Goal: Information Seeking & Learning: Learn about a topic

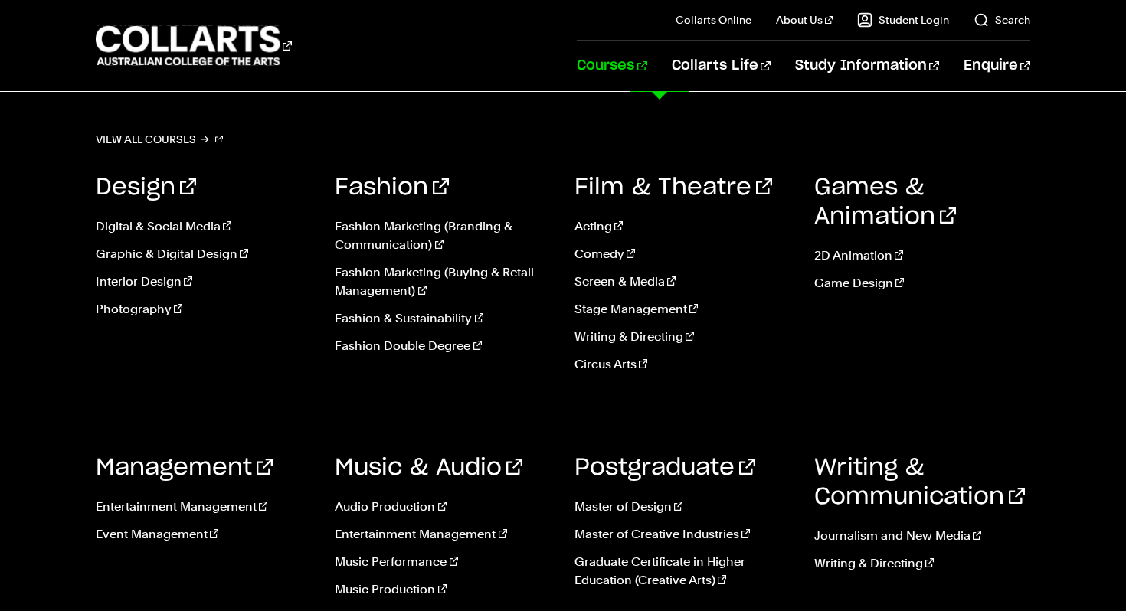
scroll to position [223, 0]
click at [184, 506] on link "Entertainment Management" at bounding box center [204, 507] width 217 height 18
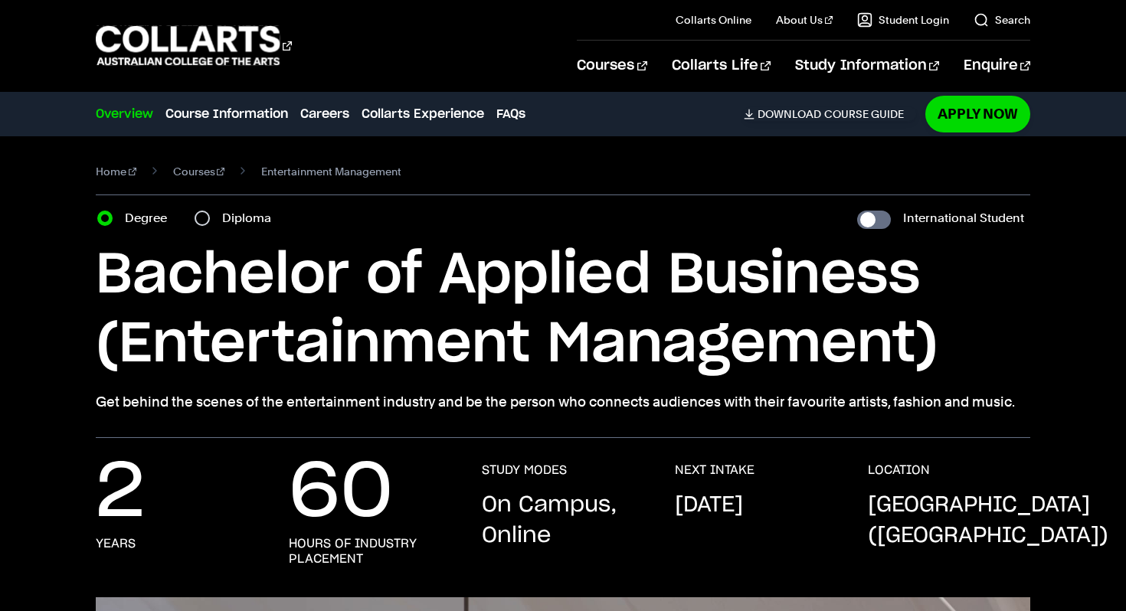
click at [476, 302] on h1 "Bachelor of Applied Business (Entertainment Management)" at bounding box center [563, 310] width 934 height 138
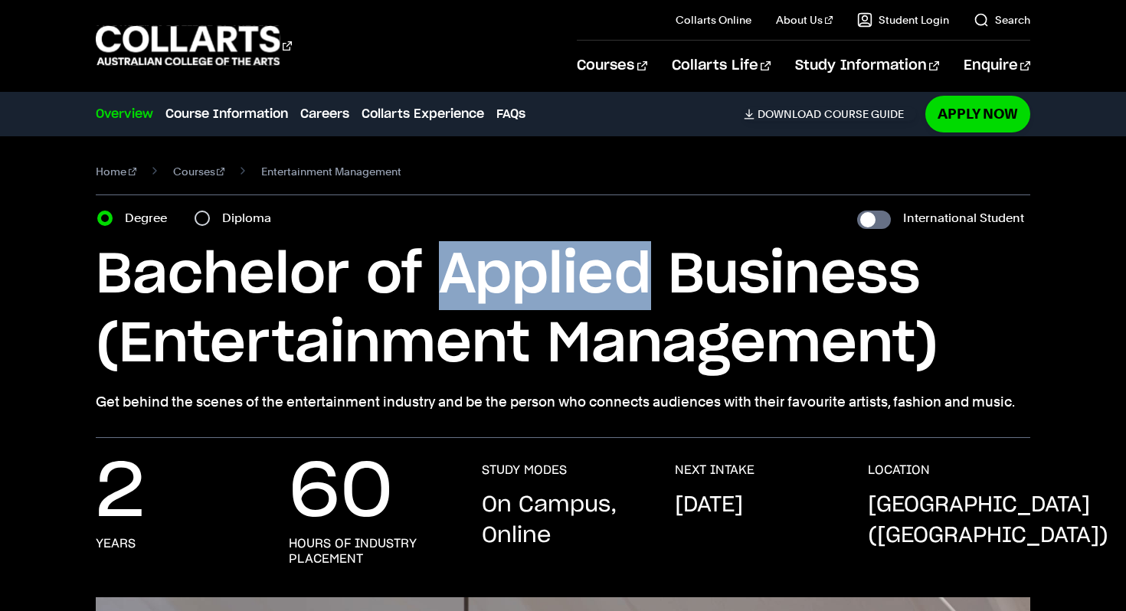
click at [476, 302] on h1 "Bachelor of Applied Business (Entertainment Management)" at bounding box center [563, 310] width 934 height 138
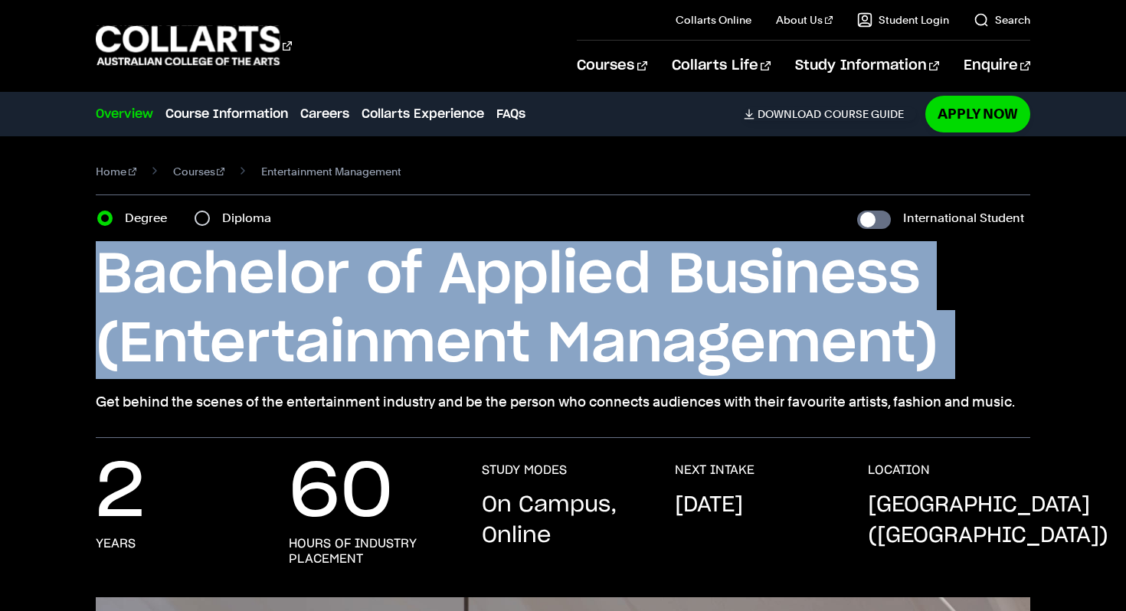
click at [476, 302] on h1 "Bachelor of Applied Business (Entertainment Management)" at bounding box center [563, 310] width 934 height 138
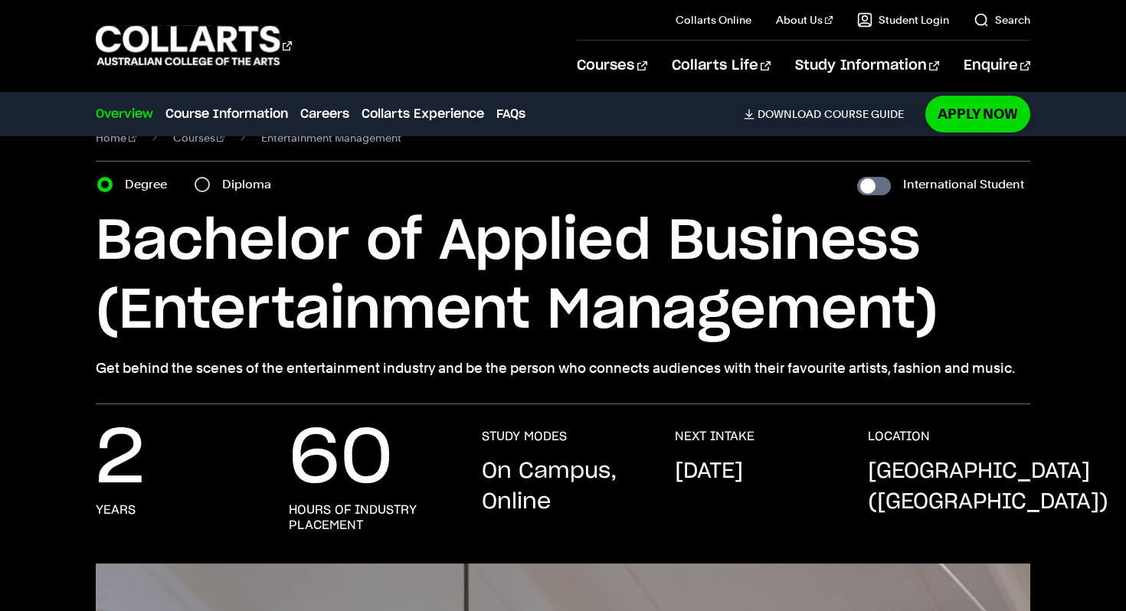
scroll to position [39, 0]
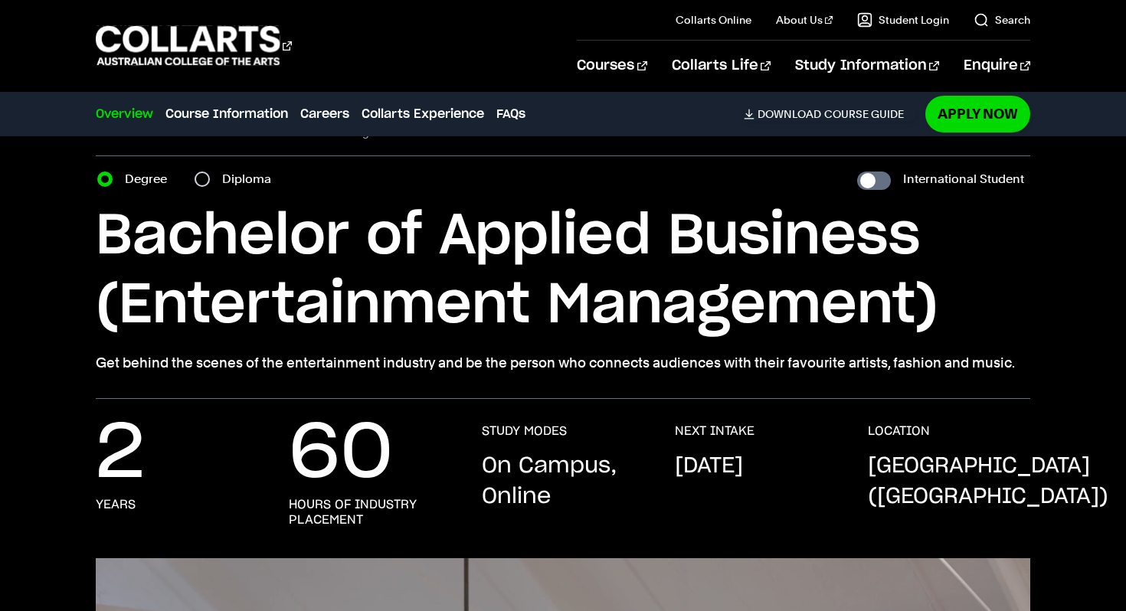
click at [449, 361] on p "Get behind the scenes of the entertainment industry and be the person who conne…" at bounding box center [563, 362] width 934 height 21
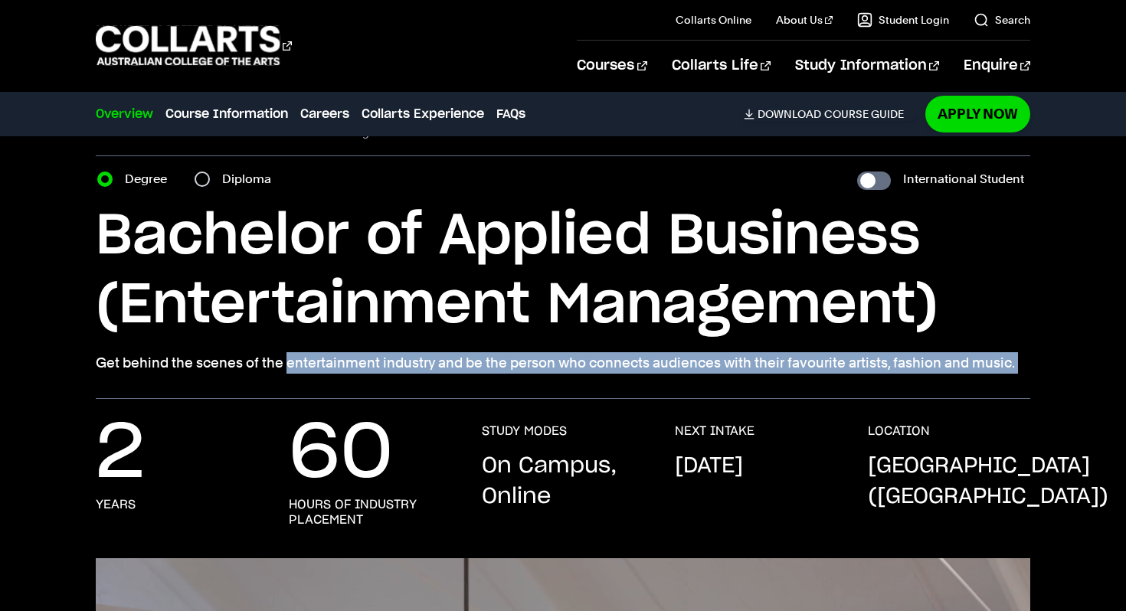
click at [449, 361] on p "Get behind the scenes of the entertainment industry and be the person who conne…" at bounding box center [563, 362] width 934 height 21
click at [454, 364] on p "Get behind the scenes of the entertainment industry and be the person who conne…" at bounding box center [563, 362] width 934 height 21
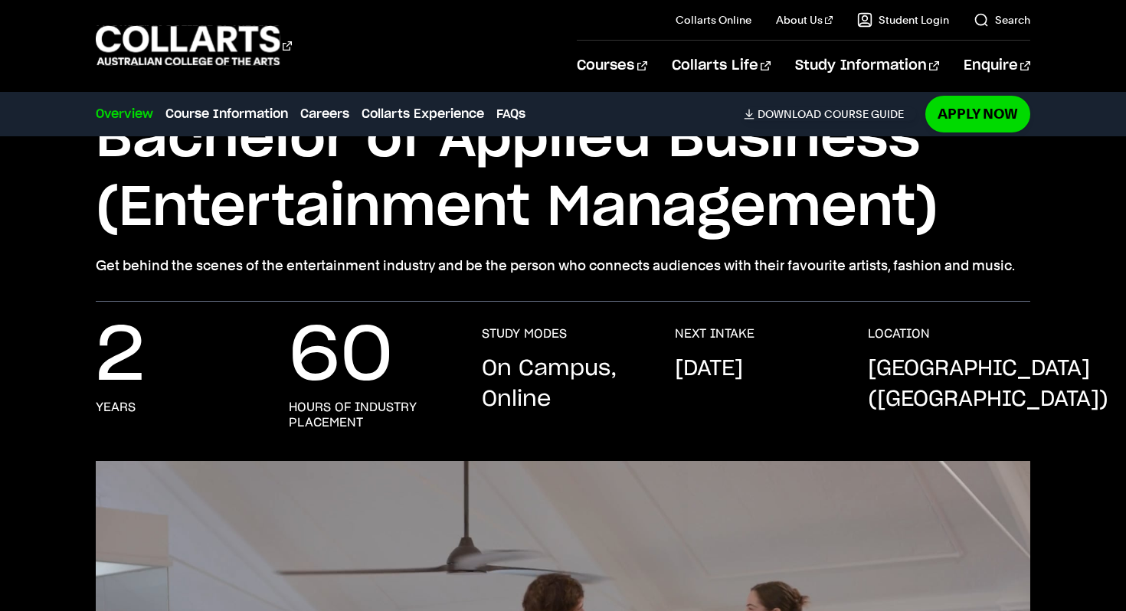
scroll to position [147, 0]
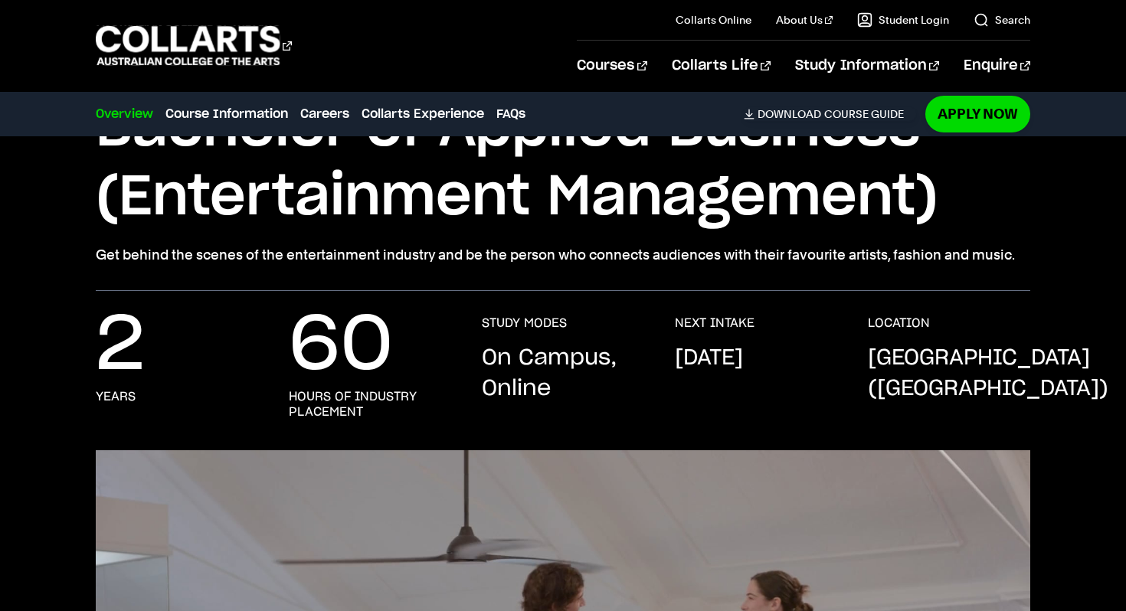
drag, startPoint x: 599, startPoint y: 405, endPoint x: 485, endPoint y: 356, distance: 123.5
click at [485, 356] on div "STUDY MODES On Campus, Online" at bounding box center [563, 367] width 162 height 104
click at [485, 356] on p "On Campus, Online" at bounding box center [563, 373] width 162 height 61
drag, startPoint x: 675, startPoint y: 358, endPoint x: 764, endPoint y: 392, distance: 95.0
click at [743, 374] on p "September 2025" at bounding box center [709, 358] width 68 height 31
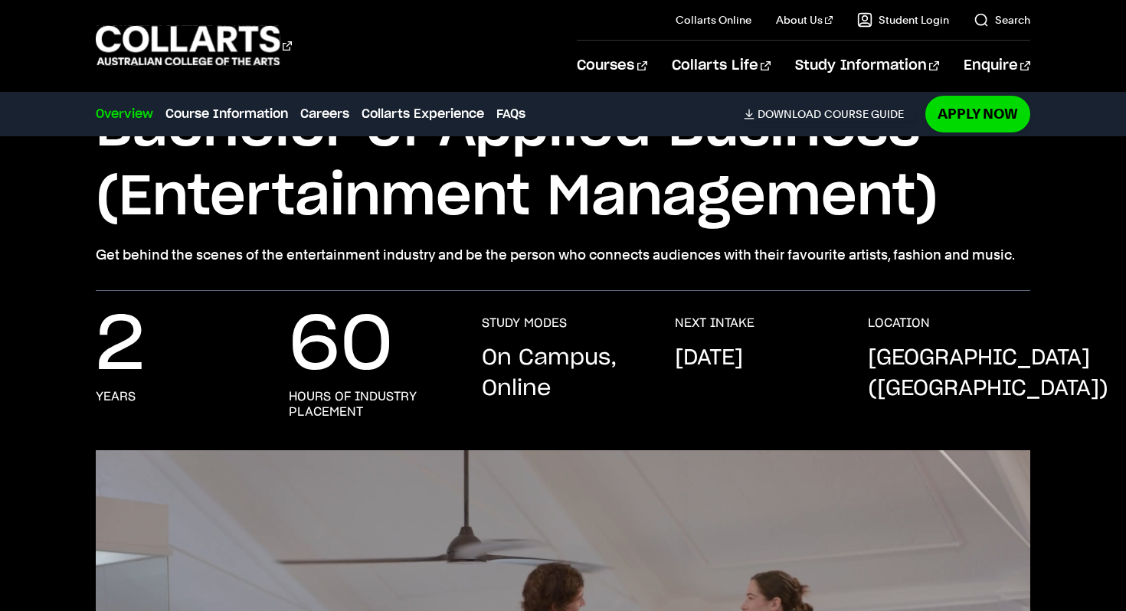
click at [743, 374] on p "September 2025" at bounding box center [709, 358] width 68 height 31
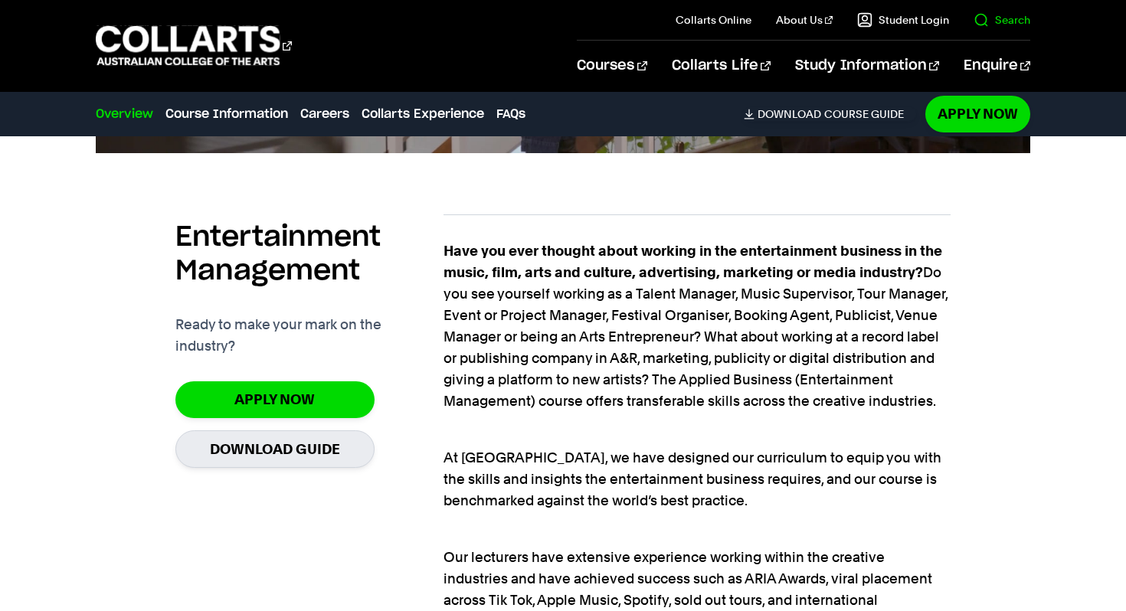
scroll to position [962, 0]
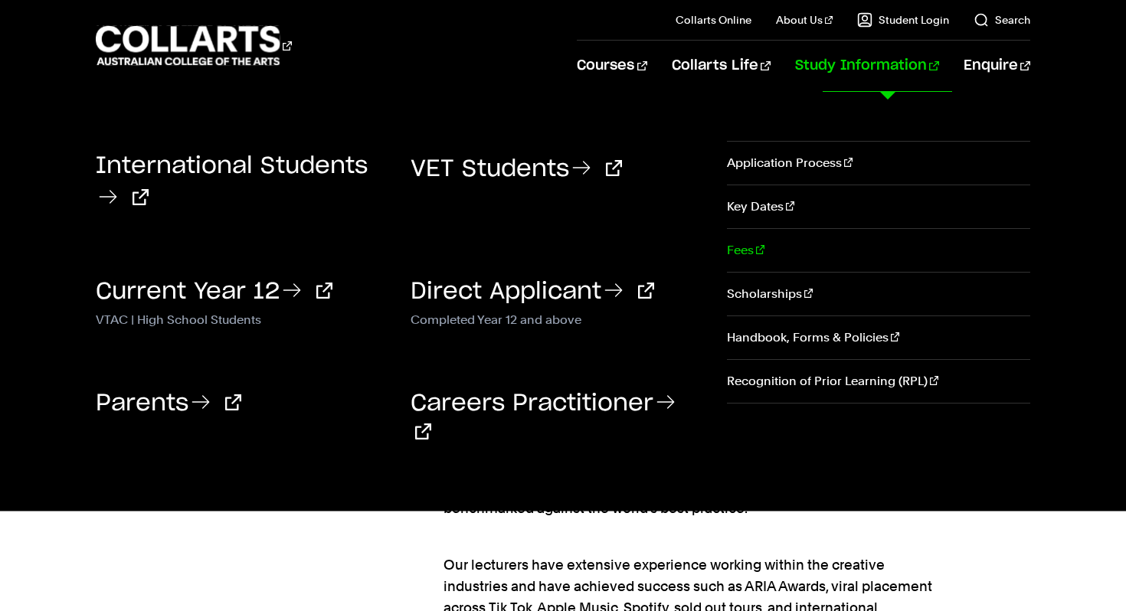
click at [755, 253] on link "Fees" at bounding box center [878, 250] width 303 height 43
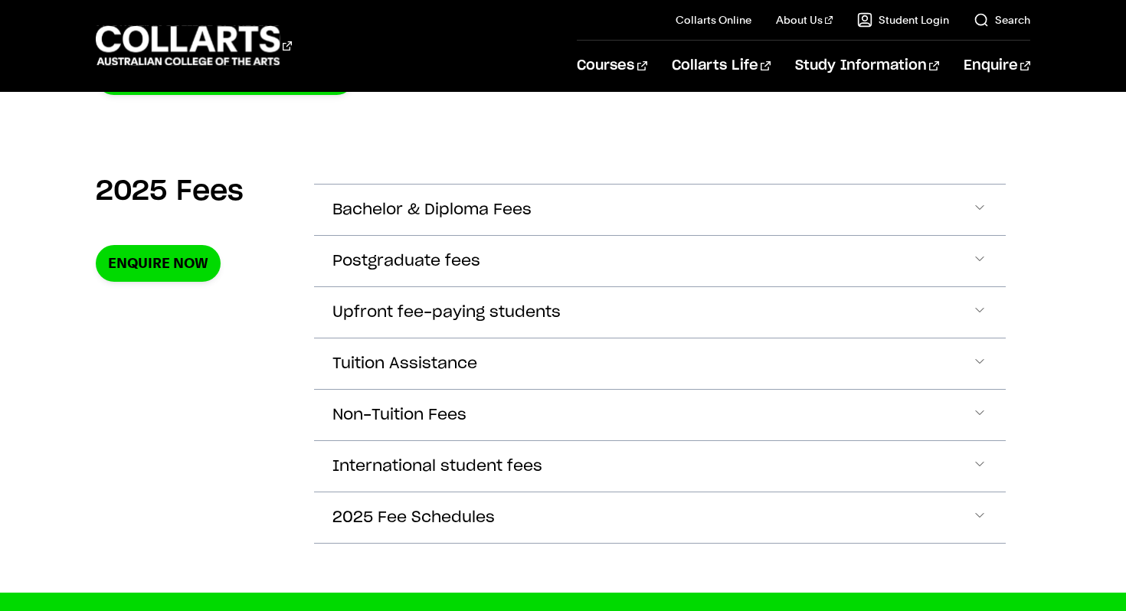
scroll to position [495, 0]
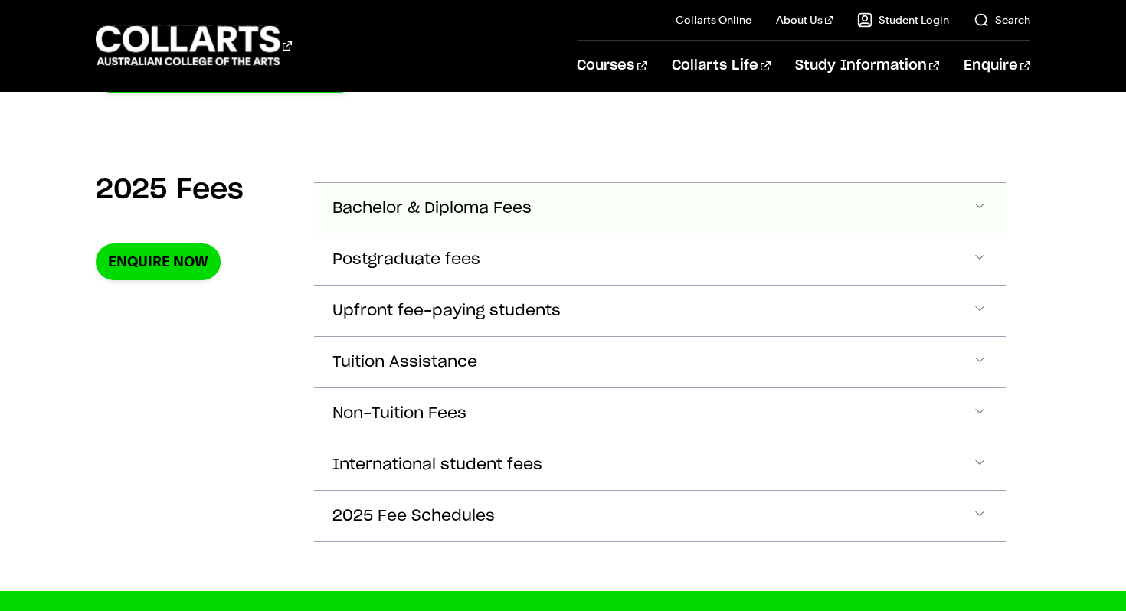
click at [985, 206] on span "Accordion Section" at bounding box center [979, 208] width 15 height 20
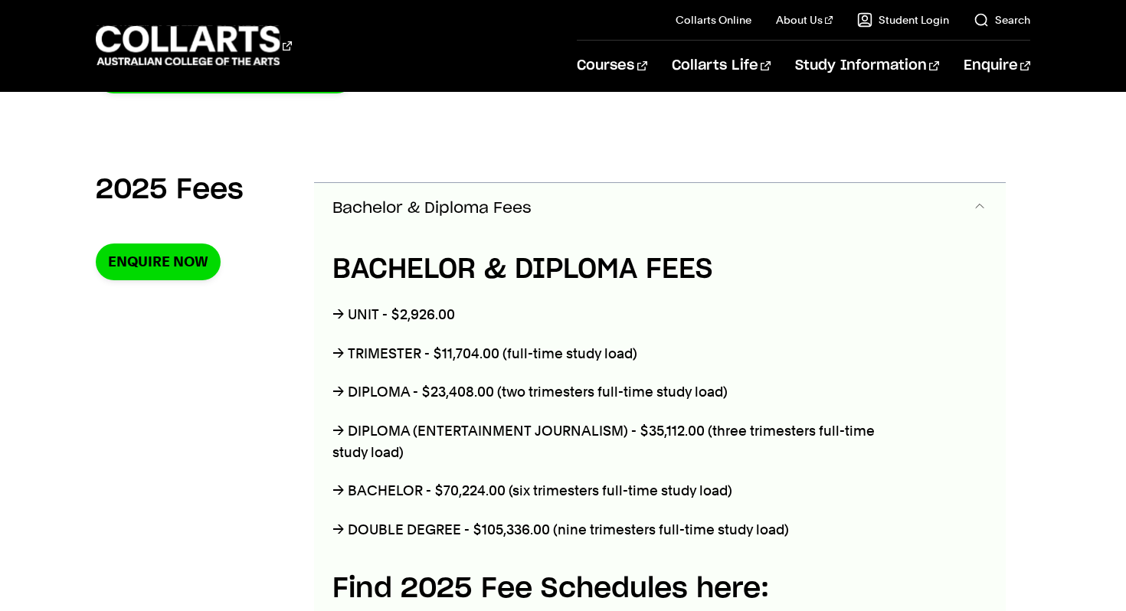
scroll to position [541, 0]
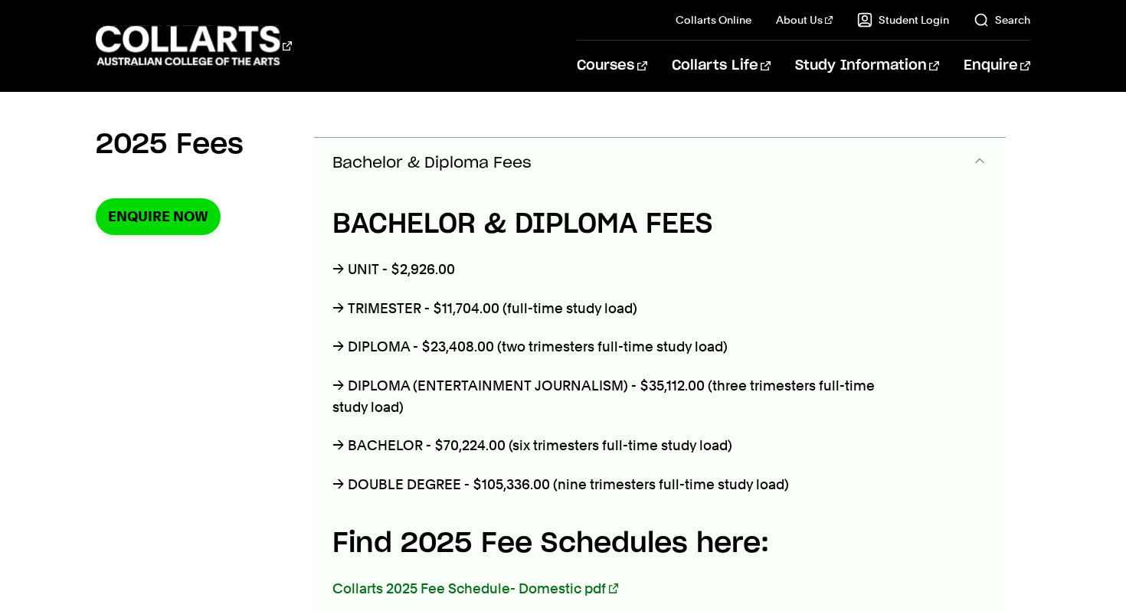
click at [982, 208] on div "BACHELOR & DIPLOMA FEES → UNIT - $2,926.00 → TRIMESTER - $11,704.00 (full-time …" at bounding box center [659, 468] width 691 height 560
click at [981, 171] on span "Accordion Section" at bounding box center [979, 163] width 15 height 20
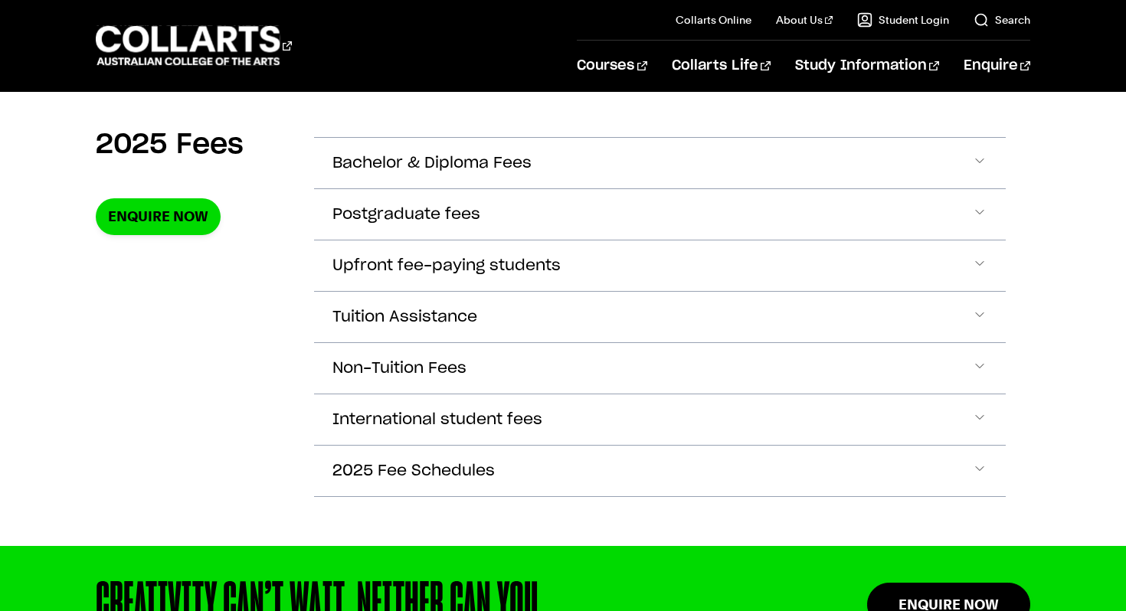
click at [1054, 176] on div "2025 Fees Enquire Now Bachelor & Diploma Fees BACHELOR & DIPLOMA FEES → UNIT - …" at bounding box center [563, 321] width 1126 height 449
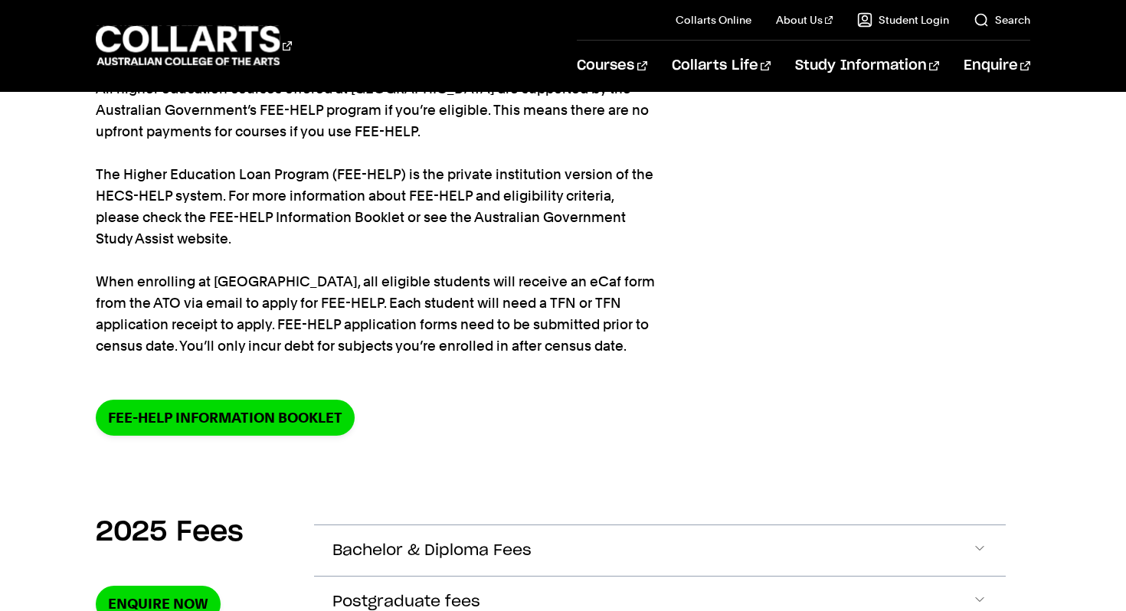
scroll to position [151, 0]
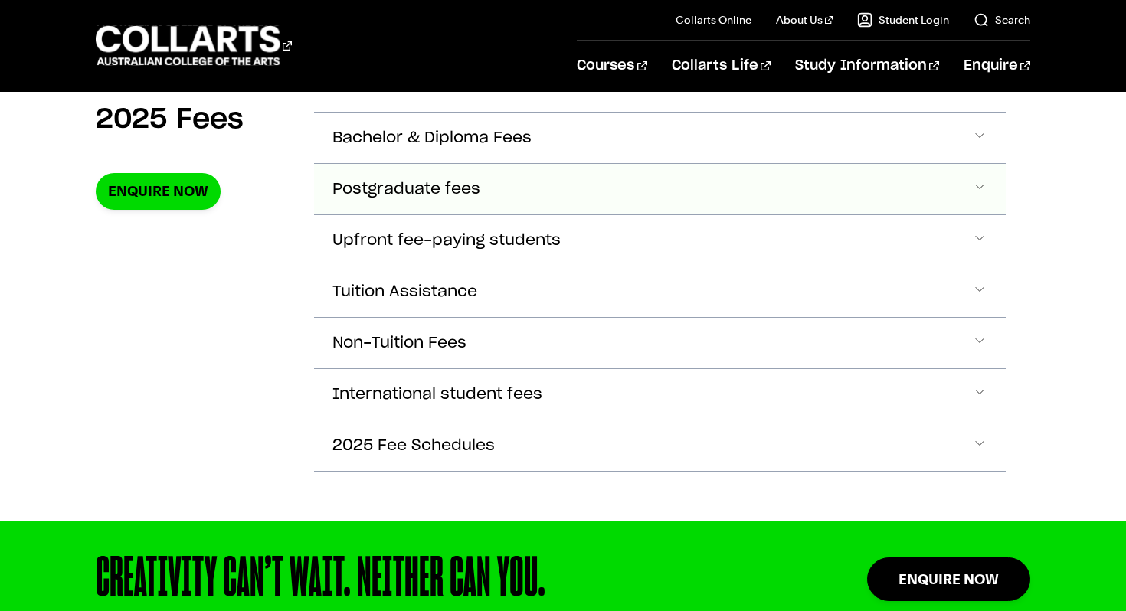
click at [711, 167] on button "Postgraduate fees" at bounding box center [659, 189] width 691 height 51
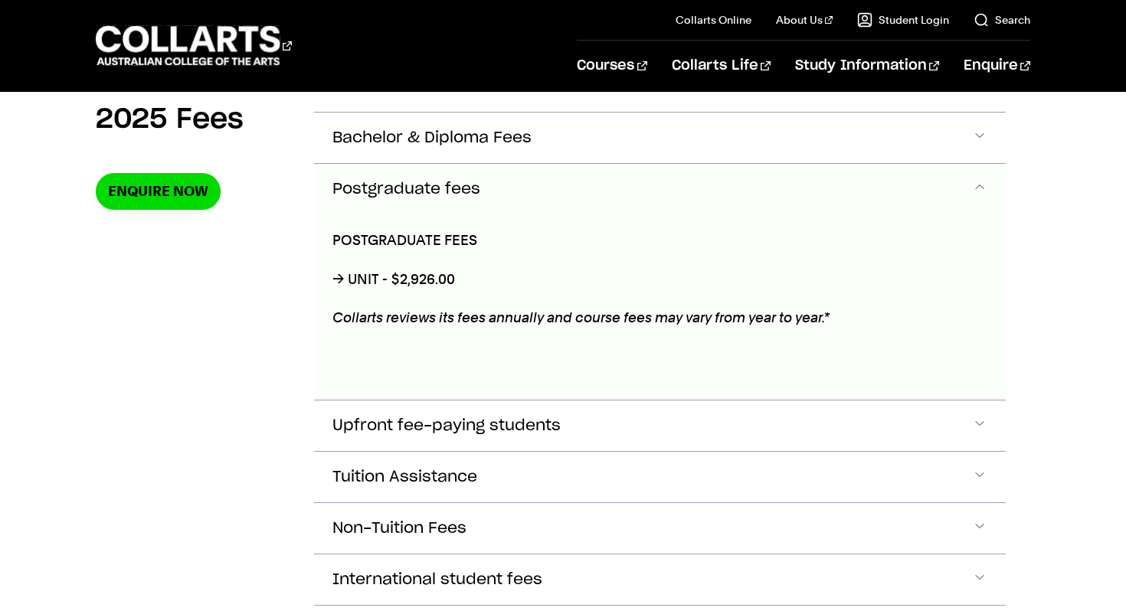
scroll to position [592, 0]
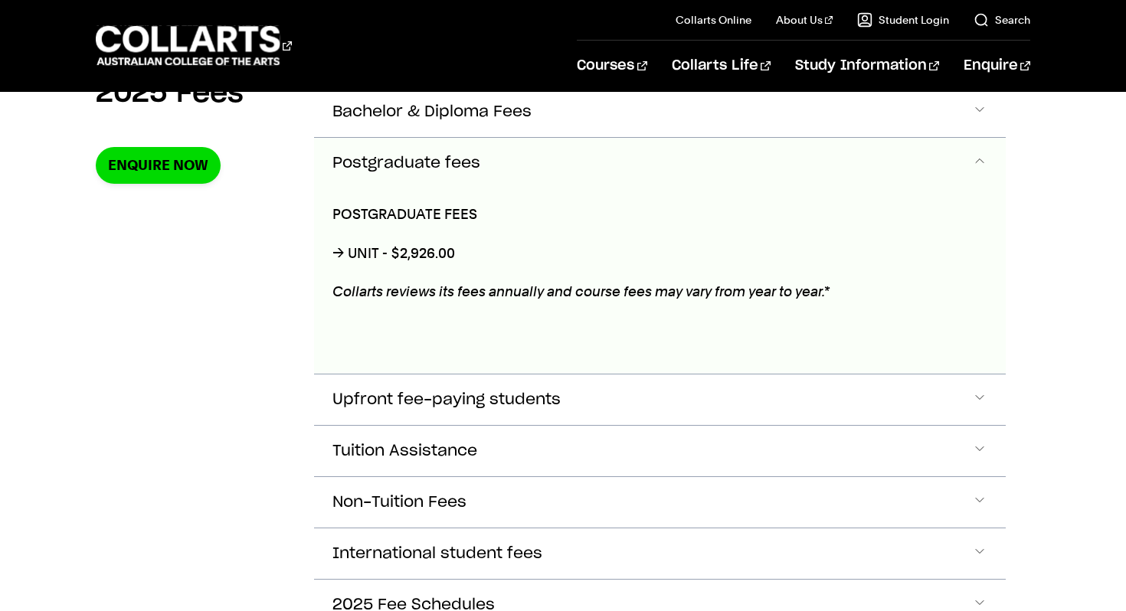
click at [701, 168] on button "Postgraduate fees" at bounding box center [659, 163] width 691 height 51
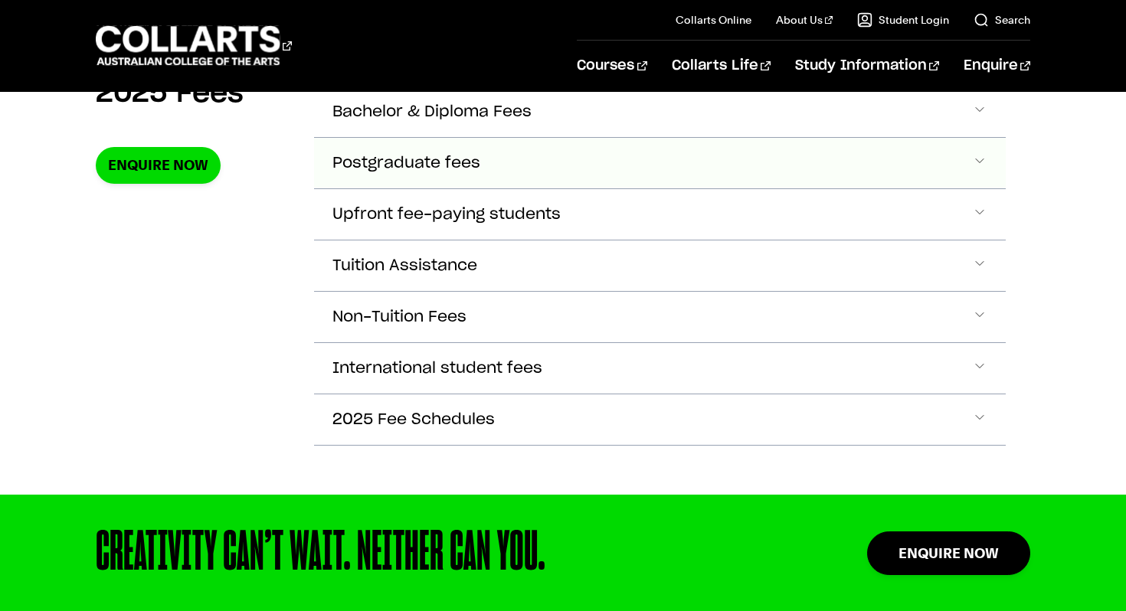
click at [696, 149] on button "Postgraduate fees" at bounding box center [659, 163] width 691 height 51
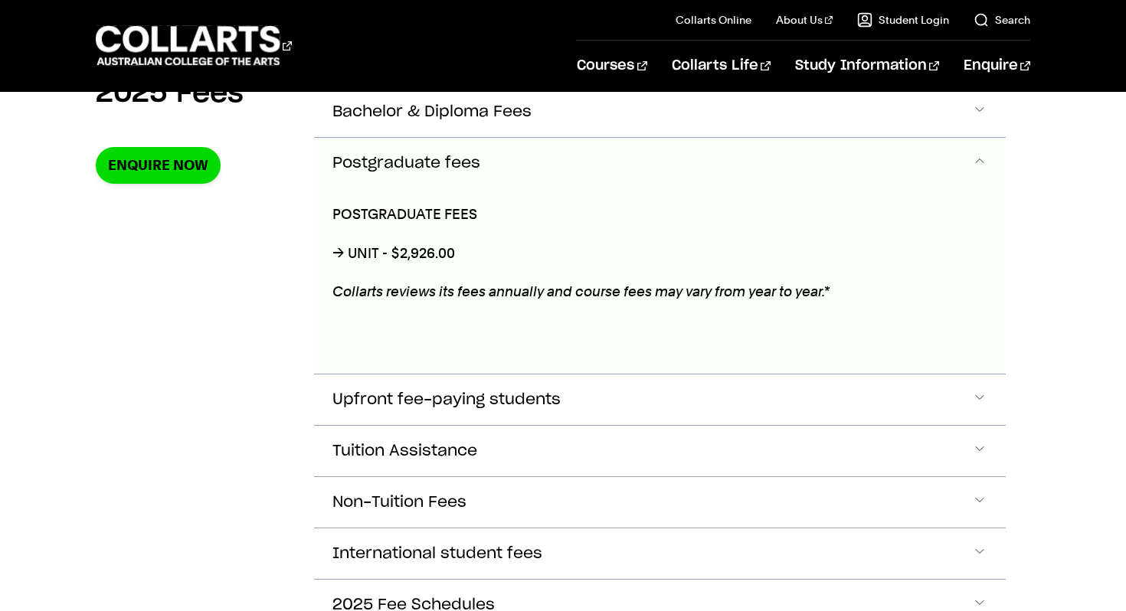
click at [706, 149] on button "Postgraduate fees" at bounding box center [659, 163] width 691 height 51
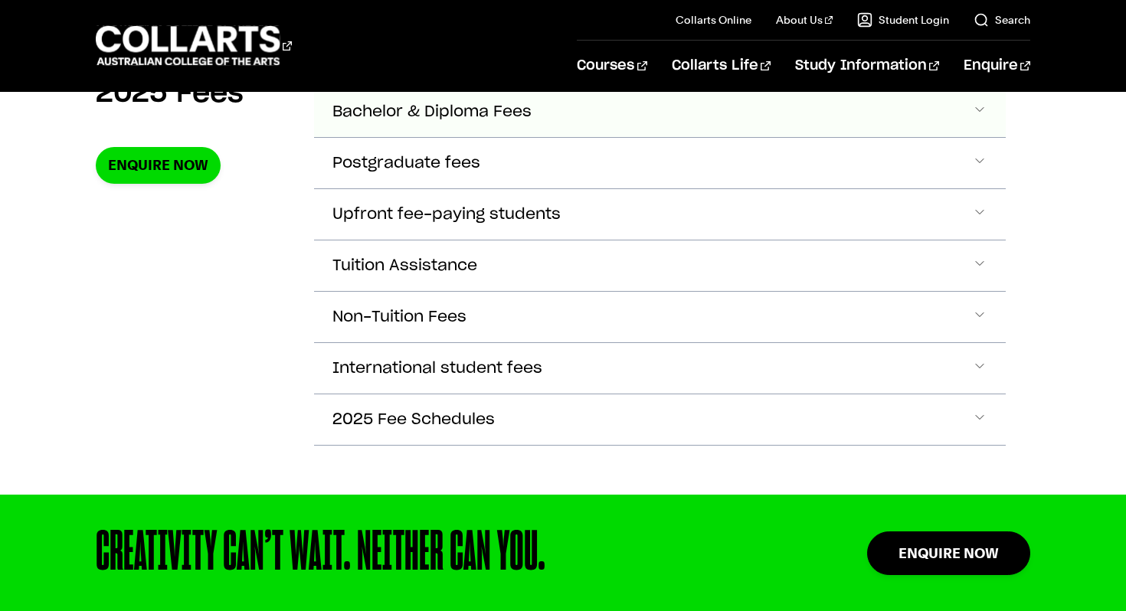
click at [700, 123] on button "Bachelor & Diploma Fees" at bounding box center [659, 112] width 691 height 51
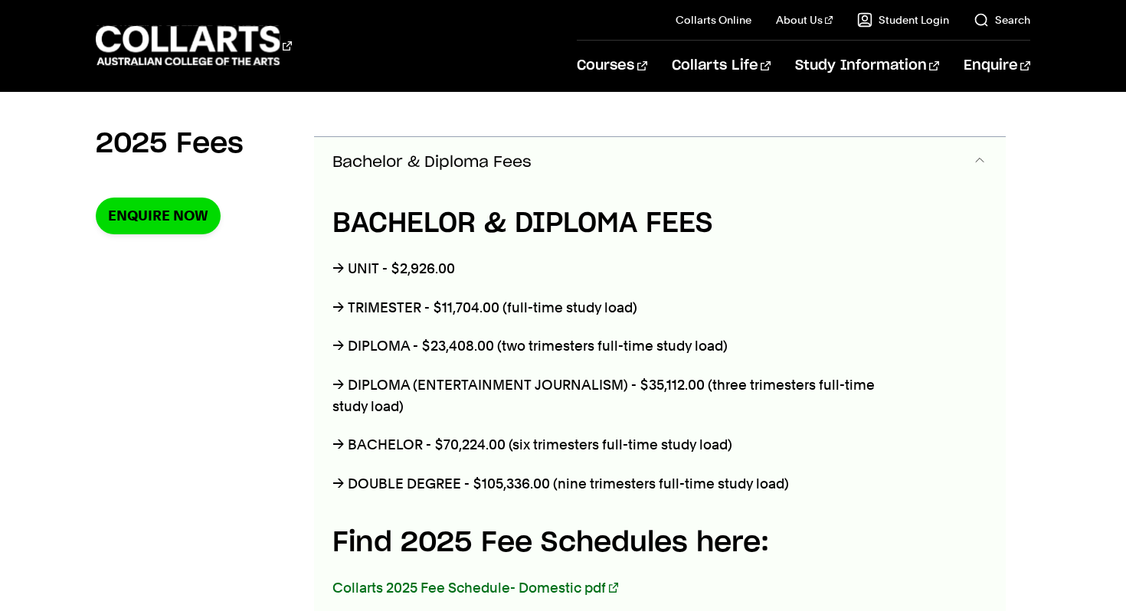
scroll to position [541, 0]
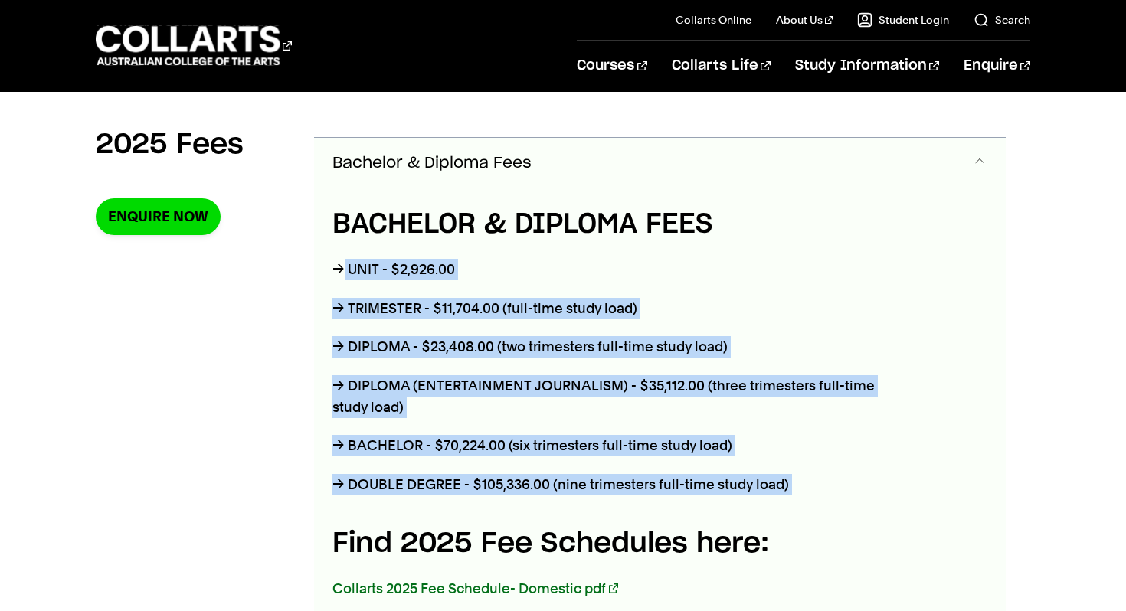
drag, startPoint x: 342, startPoint y: 271, endPoint x: 884, endPoint y: 499, distance: 588.9
click at [886, 502] on div "BACHELOR & DIPLOMA FEES → UNIT - $2,926.00 → TRIMESTER - $11,704.00 (full-time …" at bounding box center [616, 468] width 605 height 560
click at [884, 499] on div "BACHELOR & DIPLOMA FEES → UNIT - $2,926.00 → TRIMESTER - $11,704.00 (full-time …" at bounding box center [616, 468] width 605 height 560
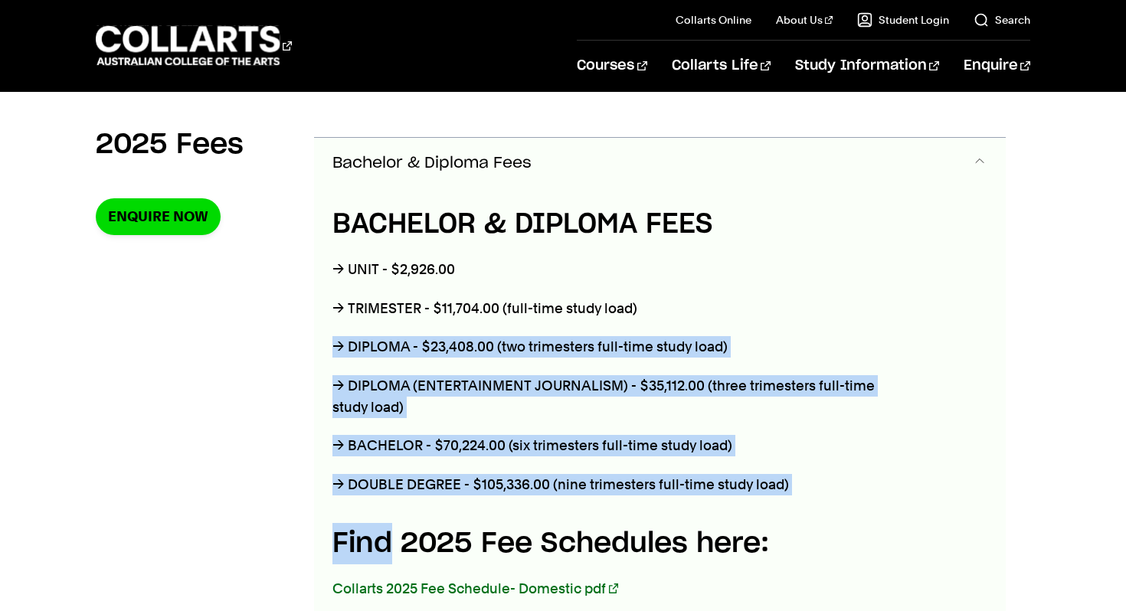
drag, startPoint x: 884, startPoint y: 499, endPoint x: 356, endPoint y: 315, distance: 559.4
click at [356, 317] on div "BACHELOR & DIPLOMA FEES → UNIT - $2,926.00 → TRIMESTER - $11,704.00 (full-time …" at bounding box center [616, 468] width 605 height 560
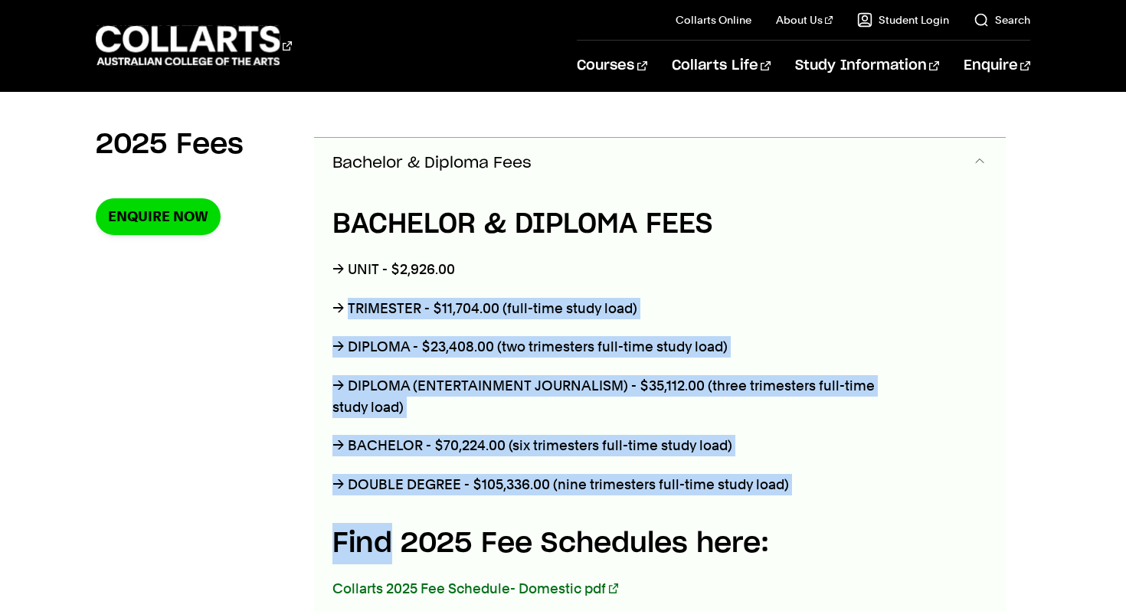
click at [356, 315] on p "→ TRIMESTER - $11,704.00 (full-time study load)" at bounding box center [616, 308] width 568 height 21
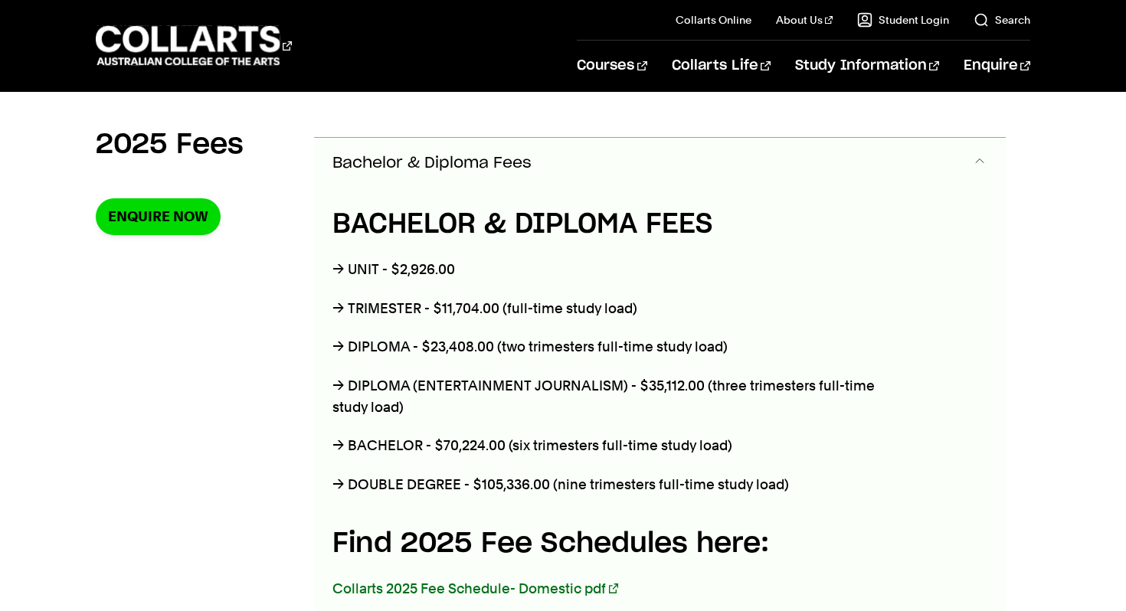
click at [391, 440] on p "→ BACHELOR - $70,224.00 (six trimesters full-time study load)" at bounding box center [616, 445] width 568 height 21
click at [412, 439] on p "→ BACHELOR - $70,224.00 (six trimesters full-time study load)" at bounding box center [616, 445] width 568 height 21
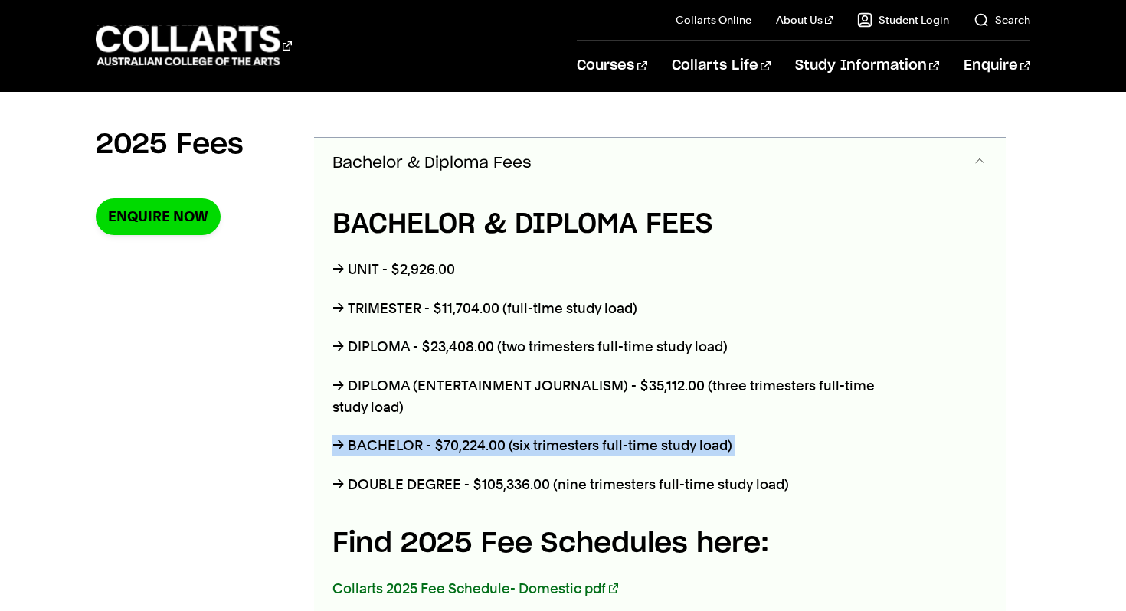
click at [412, 439] on p "→ BACHELOR - $70,224.00 (six trimesters full-time study load)" at bounding box center [616, 445] width 568 height 21
click at [475, 439] on p "→ BACHELOR - $70,224.00 (six trimesters full-time study load)" at bounding box center [616, 445] width 568 height 21
click at [815, 435] on p "→ BACHELOR - $70,224.00 (six trimesters full-time study load)" at bounding box center [616, 445] width 568 height 21
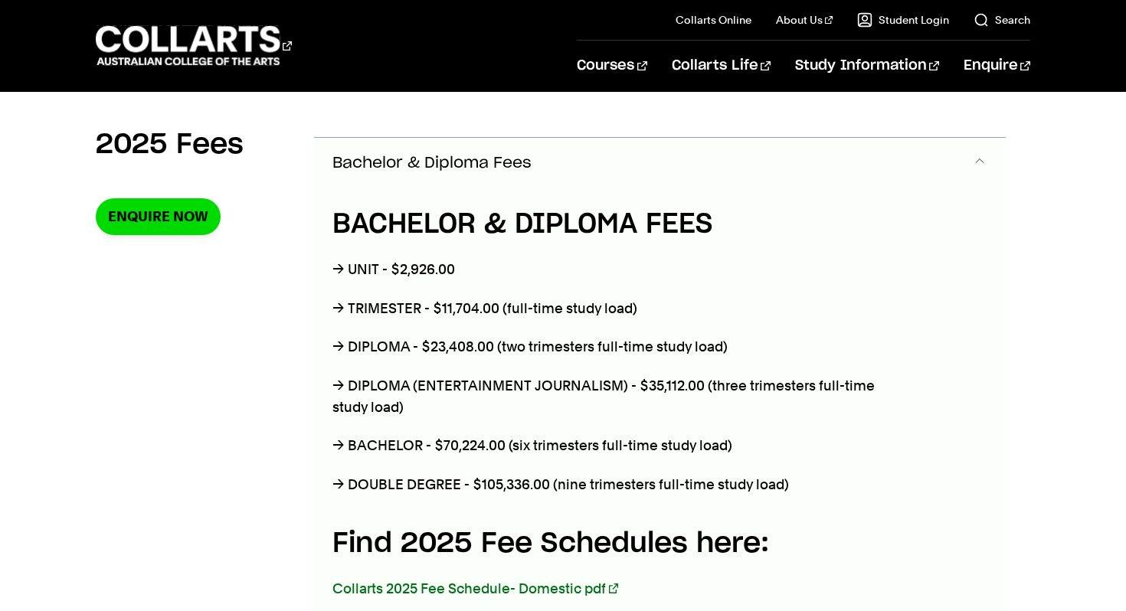
click at [813, 436] on p "→ BACHELOR - $70,224.00 (six trimesters full-time study load)" at bounding box center [616, 445] width 568 height 21
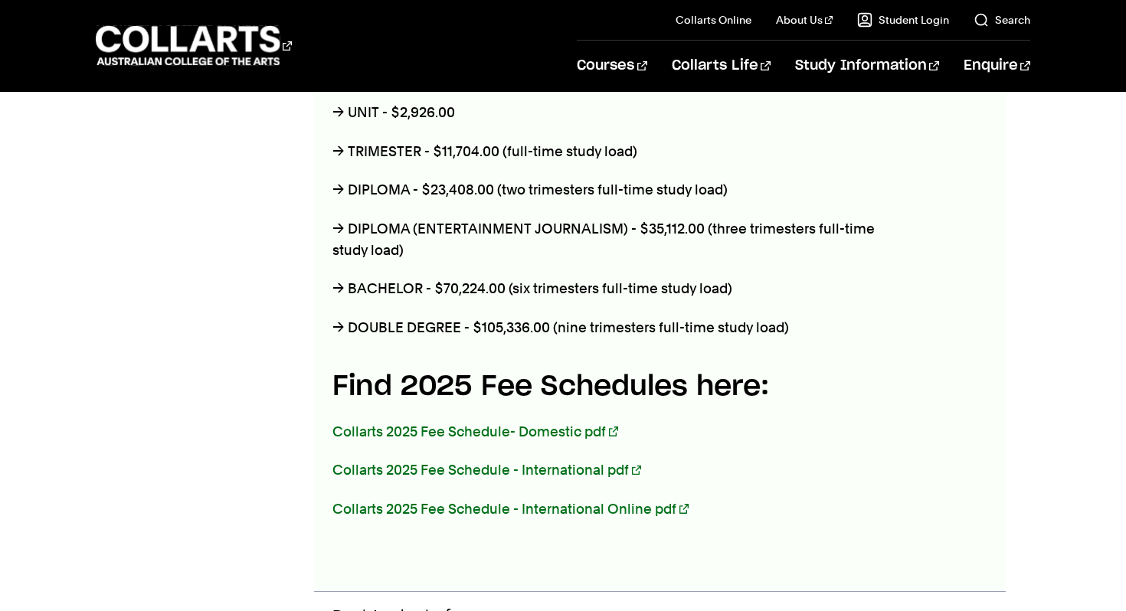
scroll to position [700, 0]
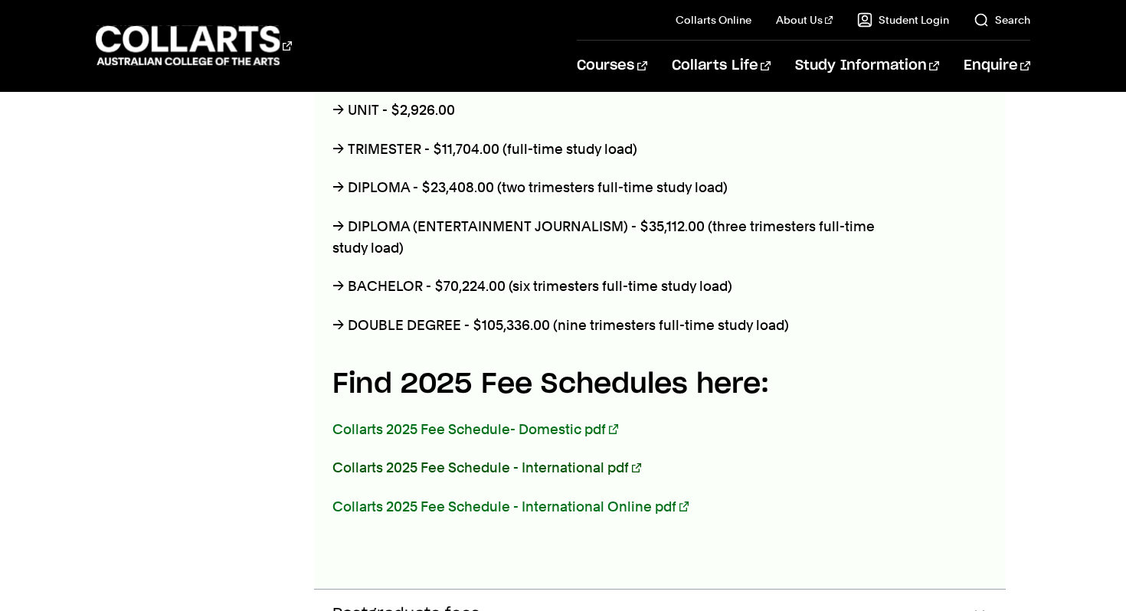
click at [542, 469] on link "Collarts 2025 Fee Schedule - International pdf" at bounding box center [486, 467] width 309 height 16
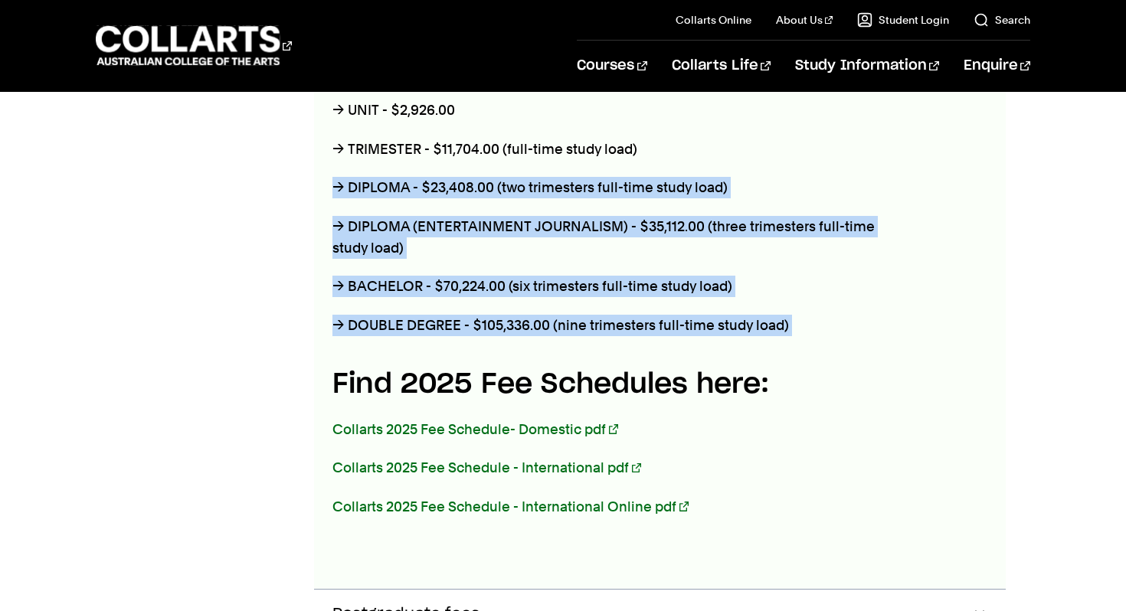
drag, startPoint x: 815, startPoint y: 337, endPoint x: 325, endPoint y: 165, distance: 519.9
click at [325, 165] on div "BACHELOR & DIPLOMA FEES → UNIT - $2,926.00 → TRIMESTER - $11,704.00 (full-time …" at bounding box center [616, 309] width 605 height 560
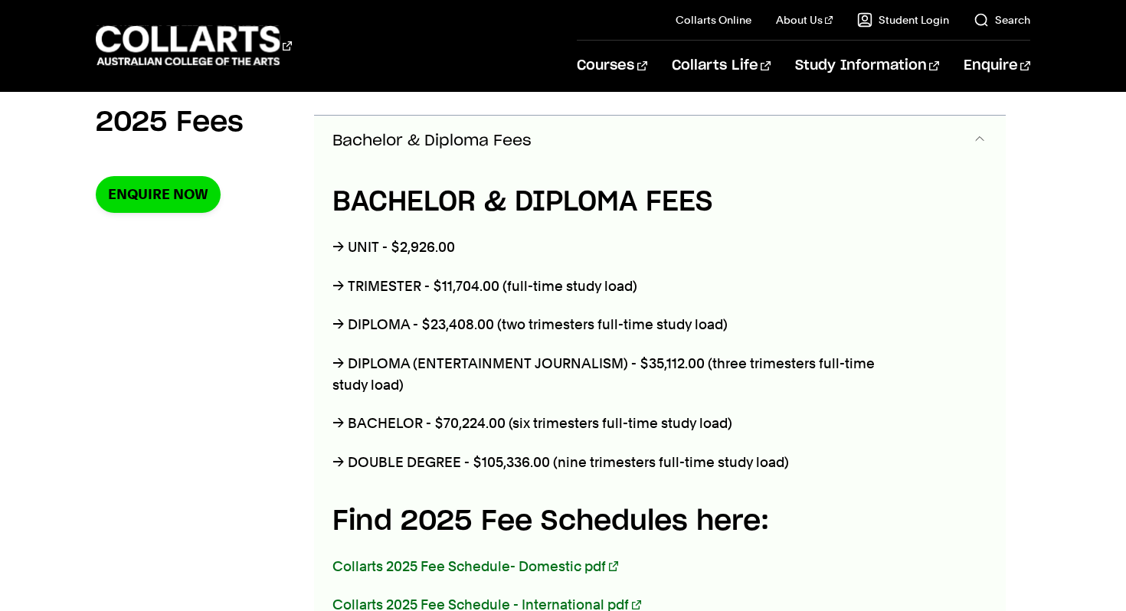
scroll to position [564, 0]
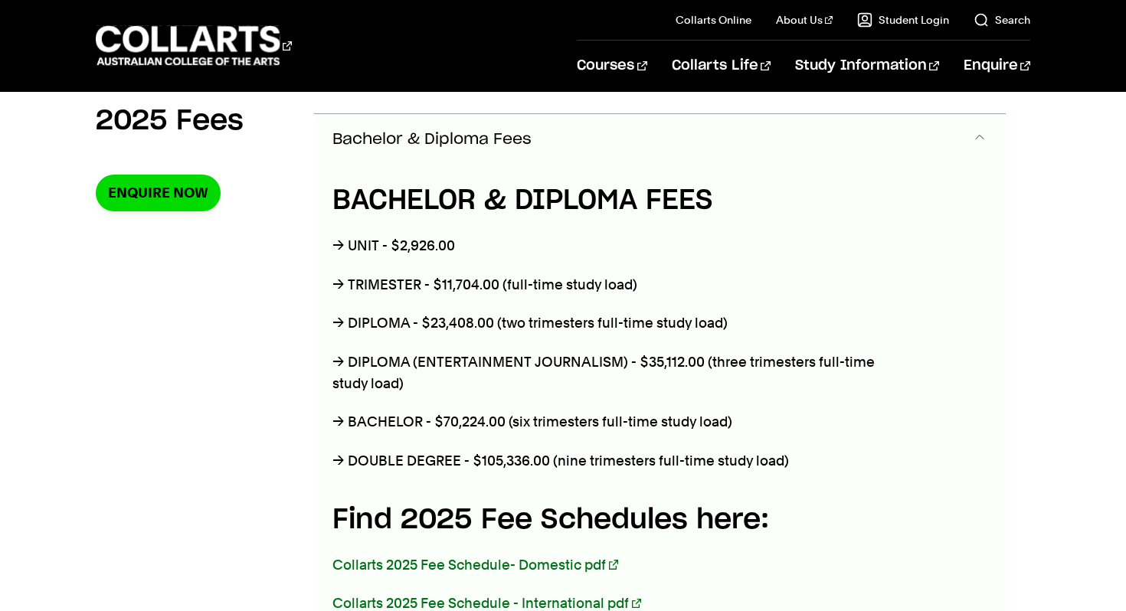
click at [364, 142] on span "Bachelor & Diploma Fees" at bounding box center [431, 140] width 199 height 18
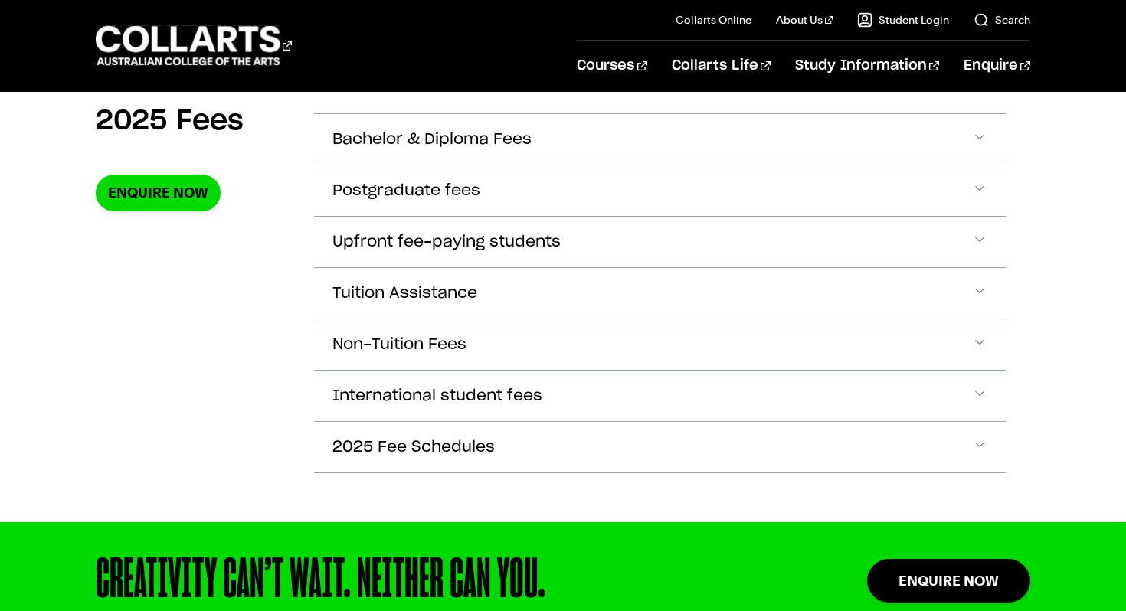
click at [302, 222] on section "2025 Fees Enquire Now Bachelor & Diploma Fees BACHELOR & DIPLOMA FEES → UNIT - …" at bounding box center [563, 298] width 934 height 449
click at [391, 138] on span "Bachelor & Diploma Fees" at bounding box center [431, 140] width 199 height 18
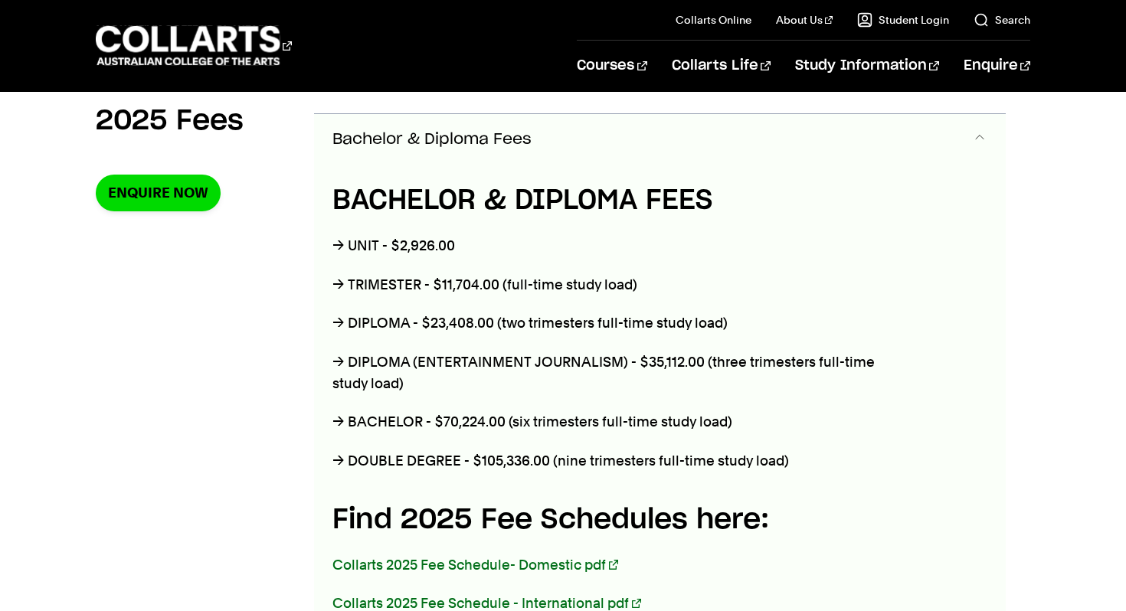
scroll to position [541, 0]
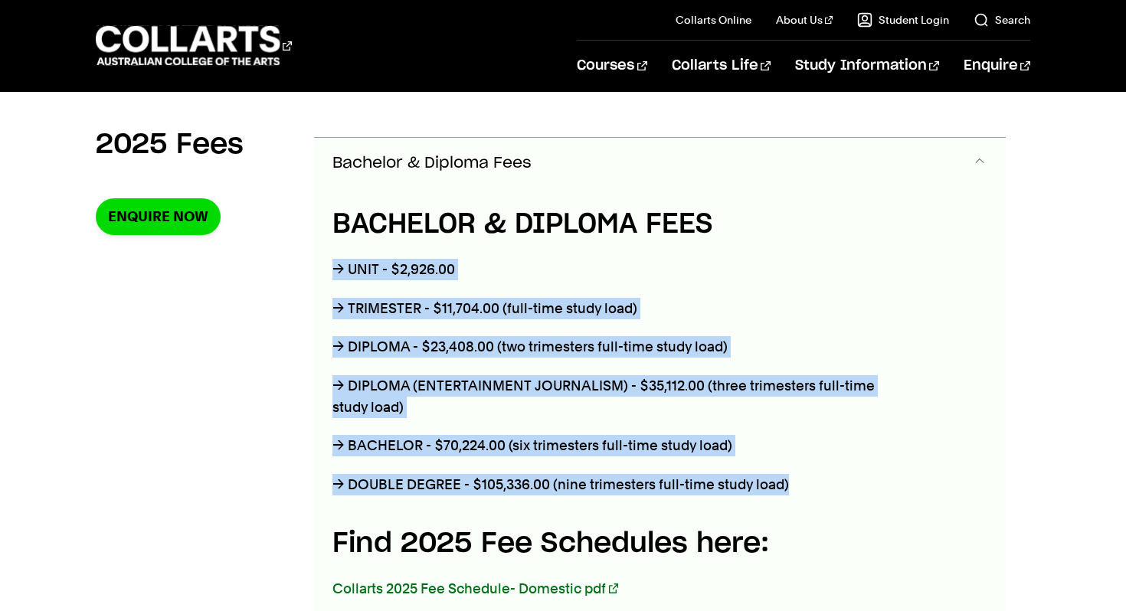
drag, startPoint x: 330, startPoint y: 265, endPoint x: 807, endPoint y: 482, distance: 523.9
click at [807, 482] on div "BACHELOR & DIPLOMA FEES → UNIT - $2,926.00 → TRIMESTER - $11,704.00 (full-time …" at bounding box center [616, 468] width 605 height 560
click at [806, 482] on p "→ DOUBLE DEGREE - $105,336.00 (nine trimesters full-time study load)" at bounding box center [616, 484] width 568 height 21
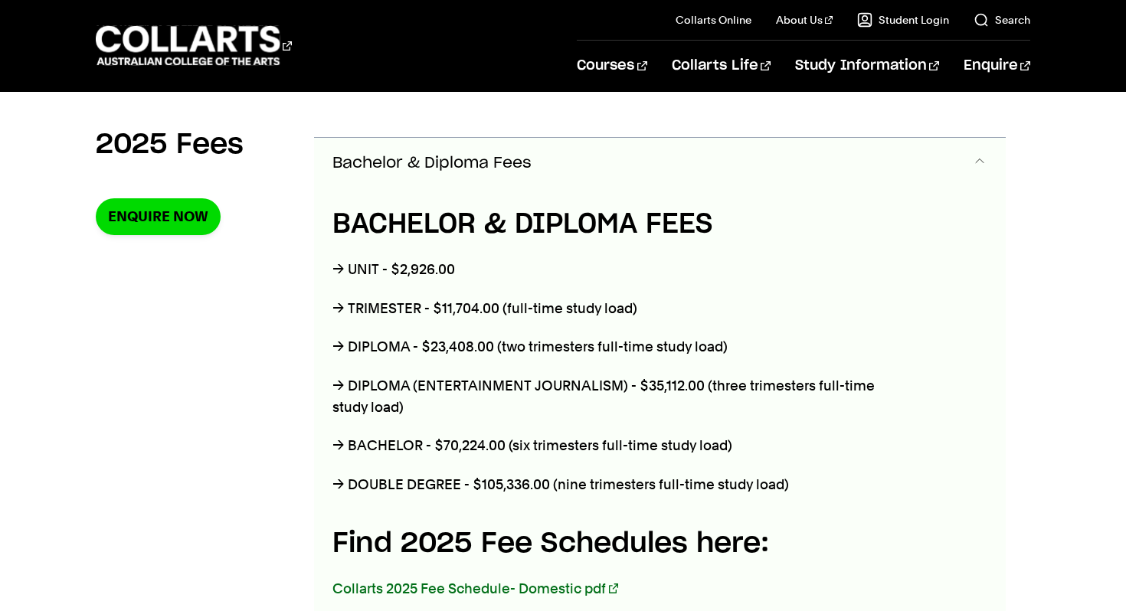
click at [514, 152] on button "Bachelor & Diploma Fees" at bounding box center [659, 163] width 691 height 51
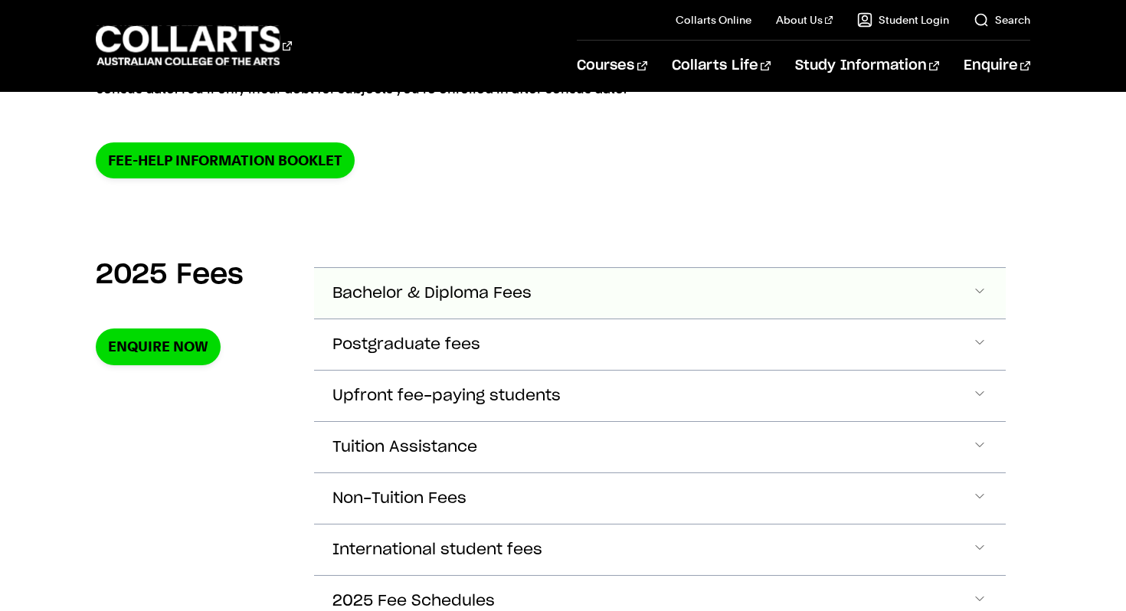
scroll to position [0, 0]
